Goal: Find specific page/section: Find specific page/section

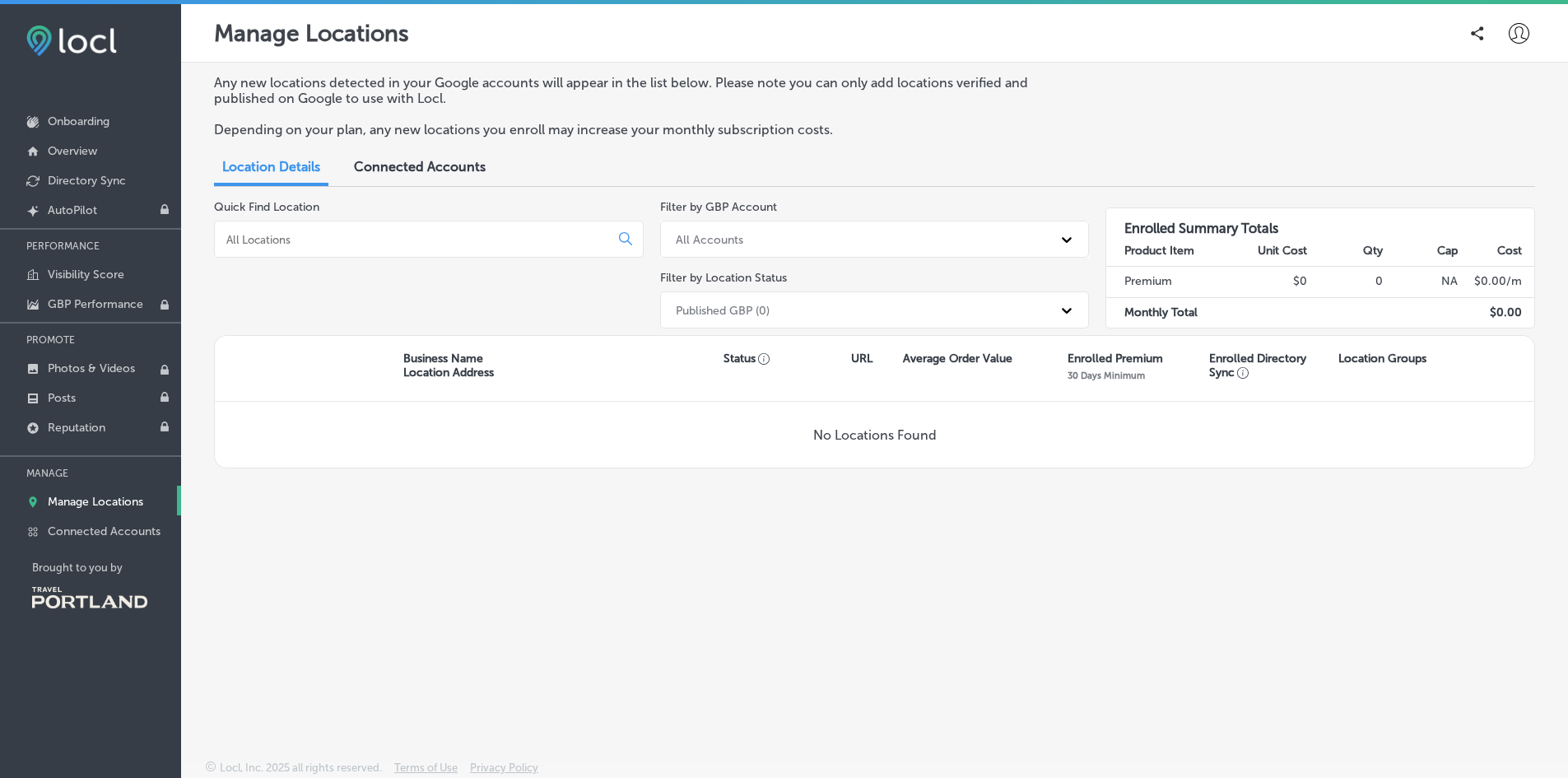
click at [312, 237] on input at bounding box center [415, 240] width 381 height 15
type input "The People's Courts"
click at [50, 114] on link "Onboarding" at bounding box center [90, 120] width 181 height 30
